Goal: Information Seeking & Learning: Learn about a topic

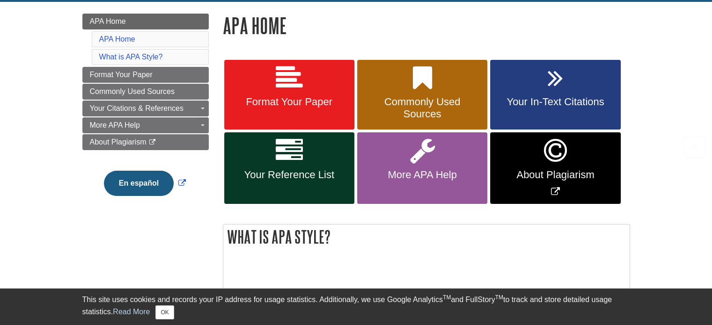
scroll to position [124, 0]
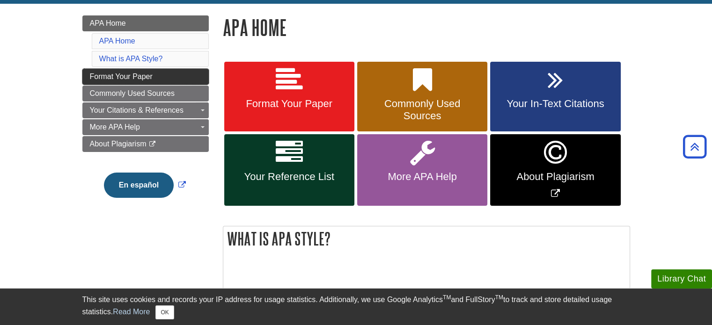
click at [147, 76] on span "Format Your Paper" at bounding box center [121, 77] width 63 height 8
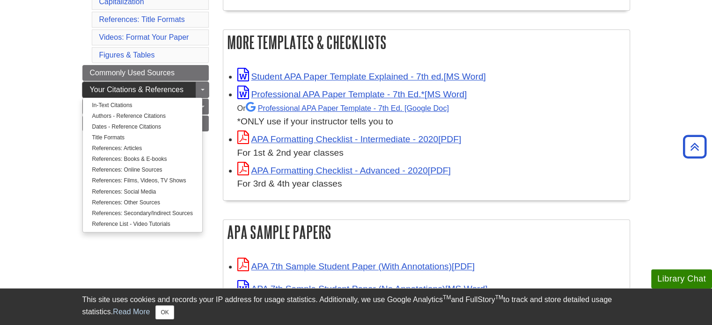
scroll to position [247, 0]
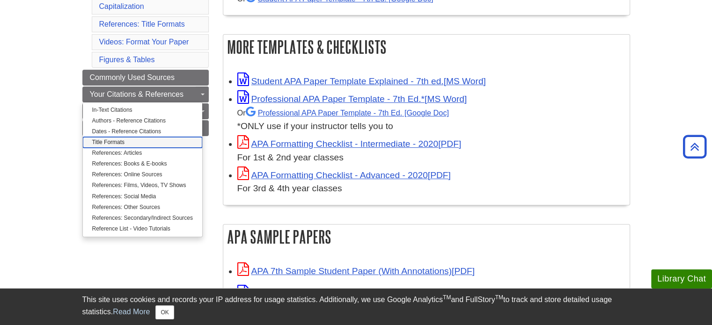
click at [113, 140] on link "Title Formats" at bounding box center [142, 142] width 119 height 11
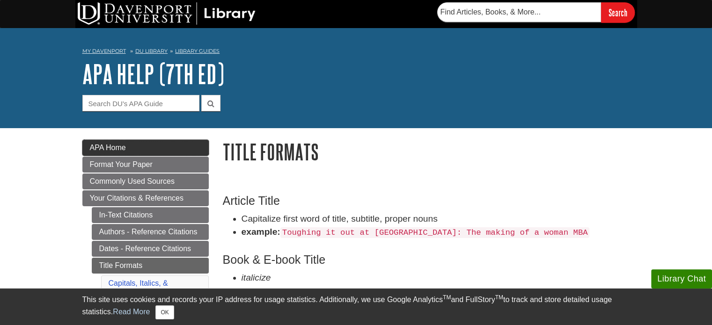
click at [142, 155] on link "APA Home" at bounding box center [145, 148] width 126 height 16
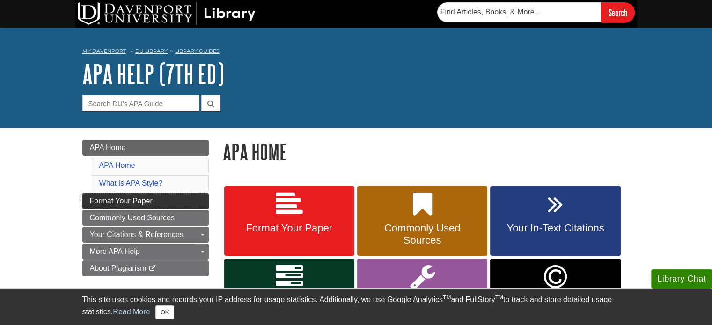
click at [172, 202] on link "Format Your Paper" at bounding box center [145, 201] width 126 height 16
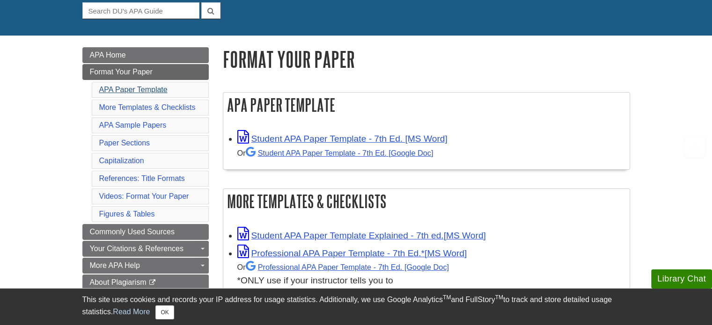
scroll to position [108, 0]
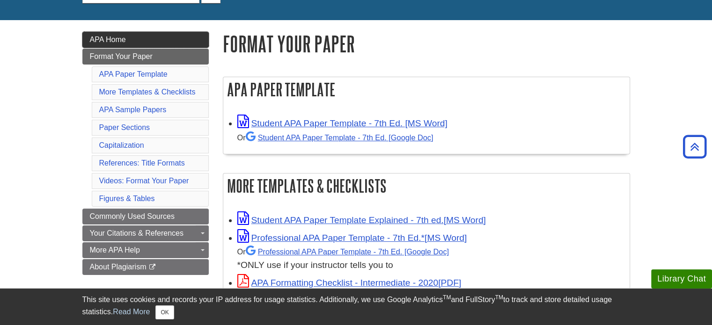
click at [159, 41] on link "APA Home" at bounding box center [145, 40] width 126 height 16
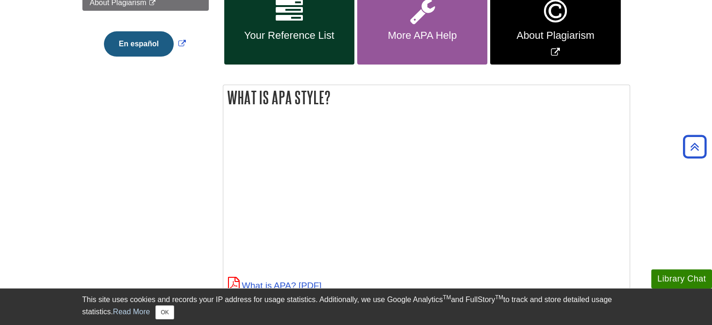
scroll to position [110, 0]
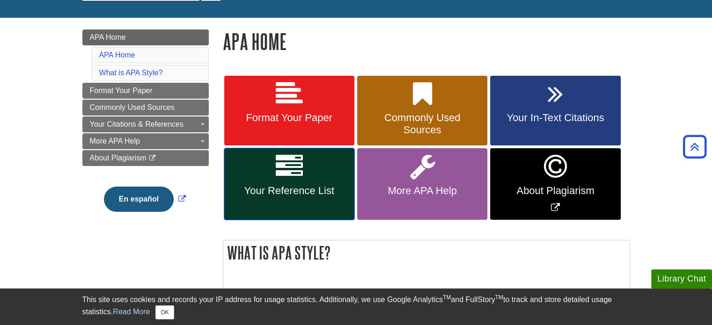
click at [337, 182] on link "Your Reference List" at bounding box center [289, 184] width 130 height 72
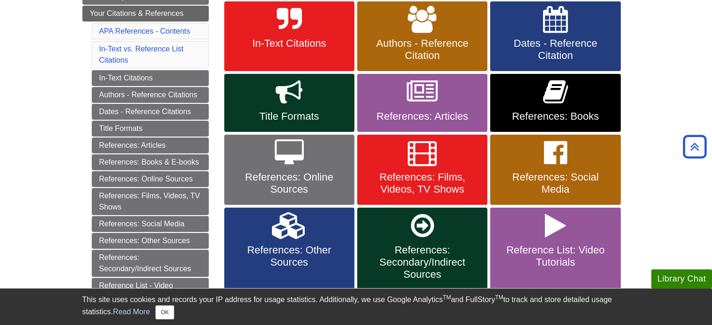
scroll to position [184, 0]
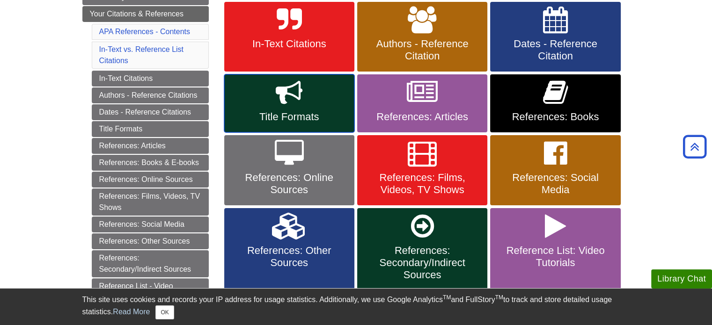
click at [341, 104] on link "Title Formats" at bounding box center [289, 103] width 130 height 58
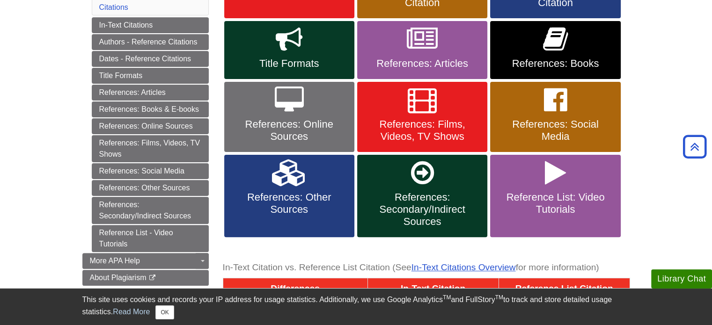
scroll to position [233, 0]
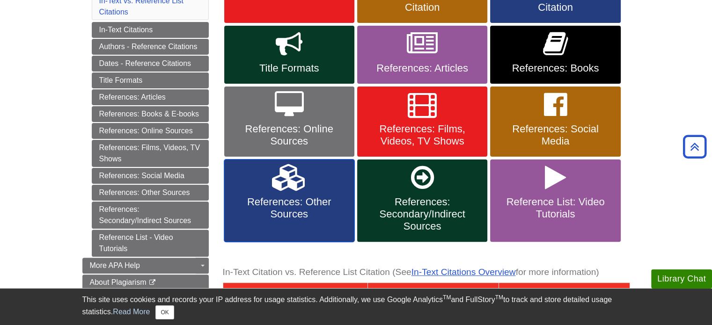
click at [324, 199] on span "References: Other Sources" at bounding box center [289, 208] width 116 height 24
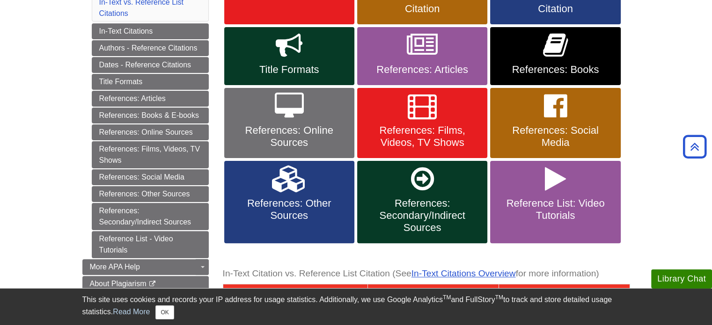
scroll to position [232, 0]
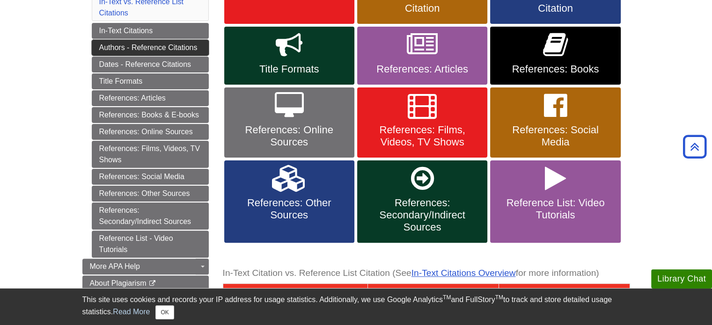
click at [137, 44] on link "Authors - Reference Citations" at bounding box center [150, 48] width 117 height 16
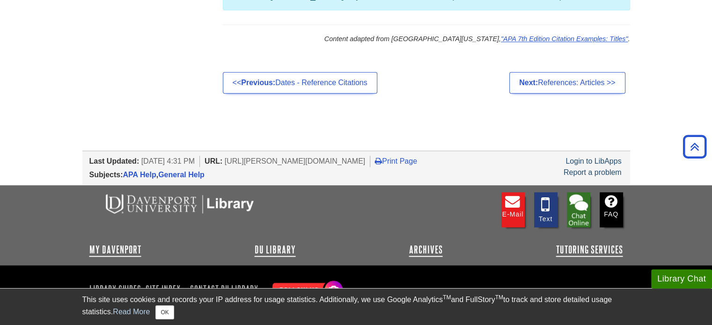
scroll to position [874, 0]
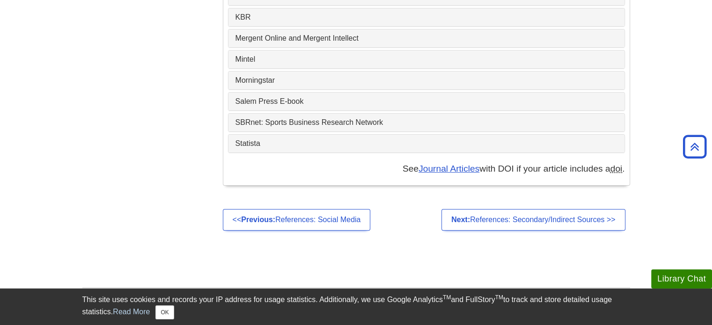
scroll to position [3907, 0]
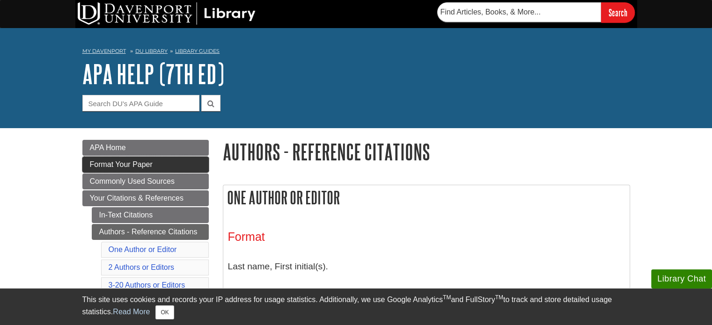
click at [150, 168] on span "Format Your Paper" at bounding box center [121, 165] width 63 height 8
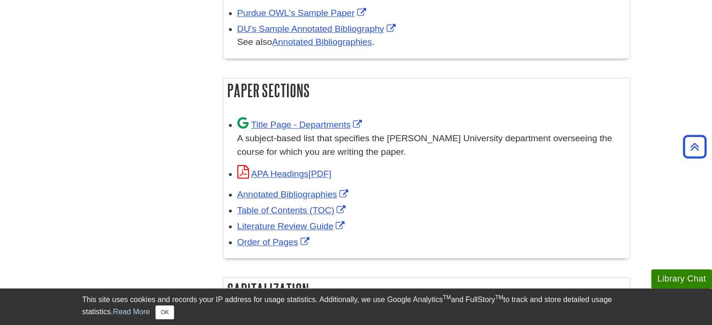
scroll to position [549, 0]
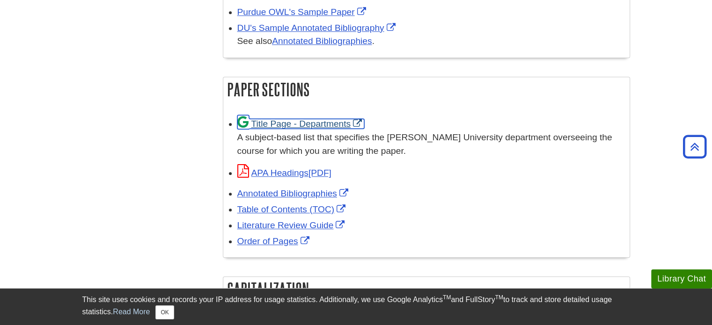
click at [319, 119] on link "Title Page - Departments" at bounding box center [300, 124] width 127 height 10
